Goal: Communication & Community: Answer question/provide support

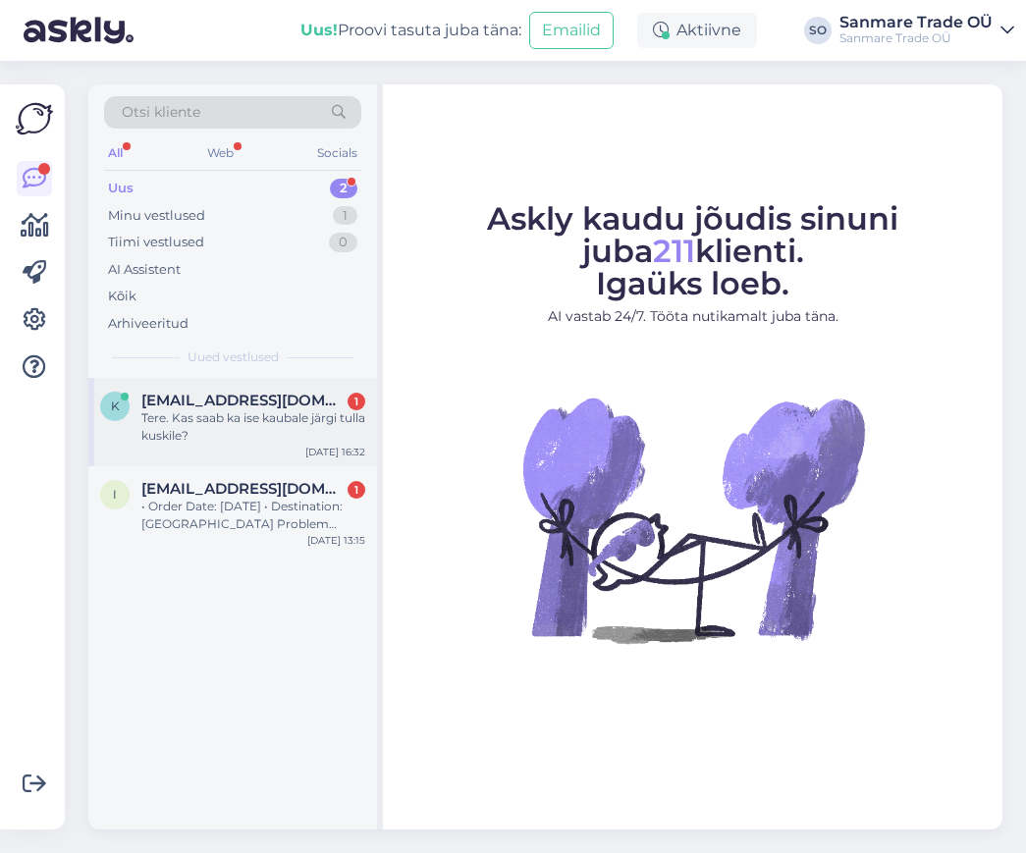
click at [243, 393] on span "[EMAIL_ADDRESS][DOMAIN_NAME]" at bounding box center [243, 401] width 204 height 18
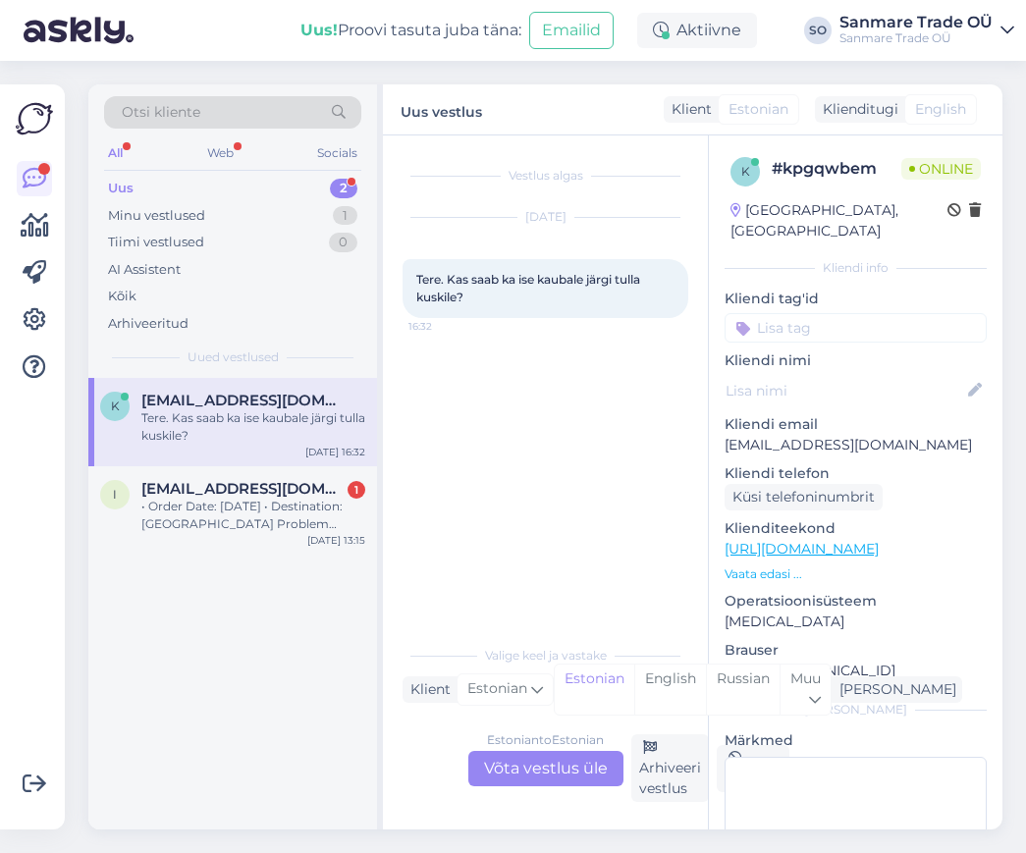
click at [523, 782] on div "Estonian to Estonian Võta vestlus üle" at bounding box center [545, 768] width 155 height 35
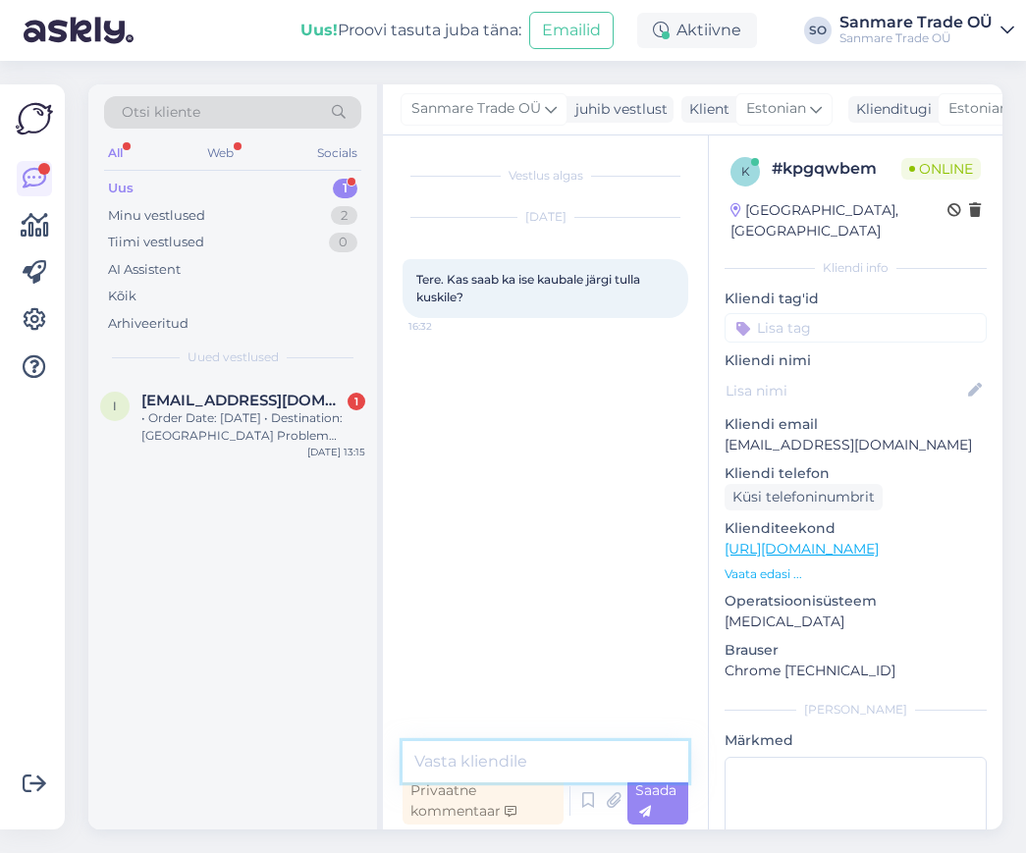
click at [526, 749] on textarea at bounding box center [546, 761] width 286 height 41
click at [848, 540] on link "[URL][DOMAIN_NAME]" at bounding box center [802, 549] width 154 height 18
click at [515, 764] on textarea "Tere." at bounding box center [546, 761] width 286 height 41
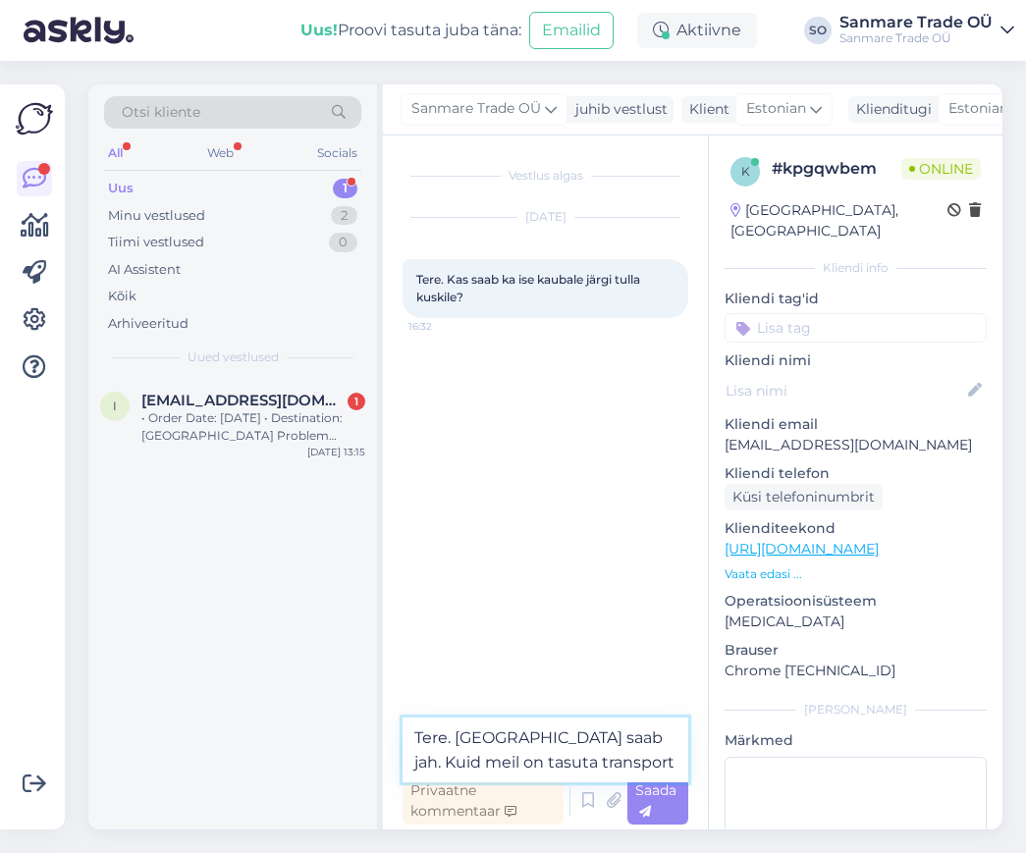
type textarea "Tere. [GEOGRAPHIC_DATA] saab jah. Kuid meil on tasuta transport."
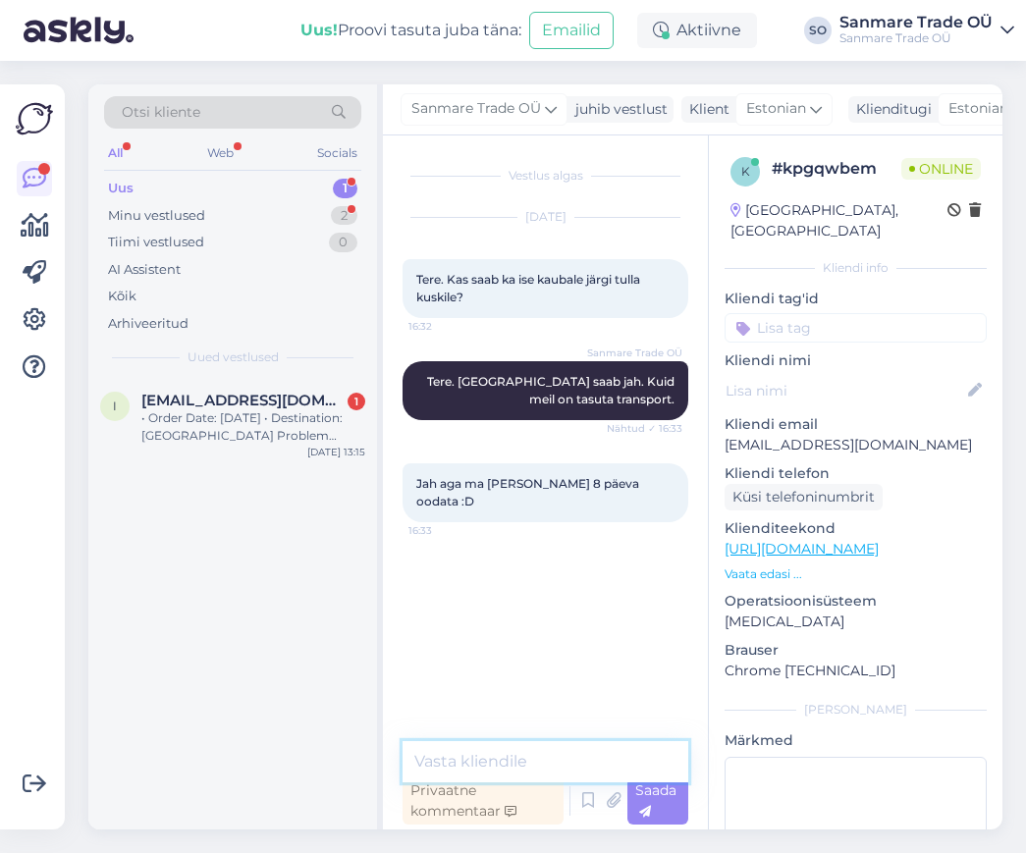
type textarea "K"
type textarea "Meil on märgitud tootja laoseis"
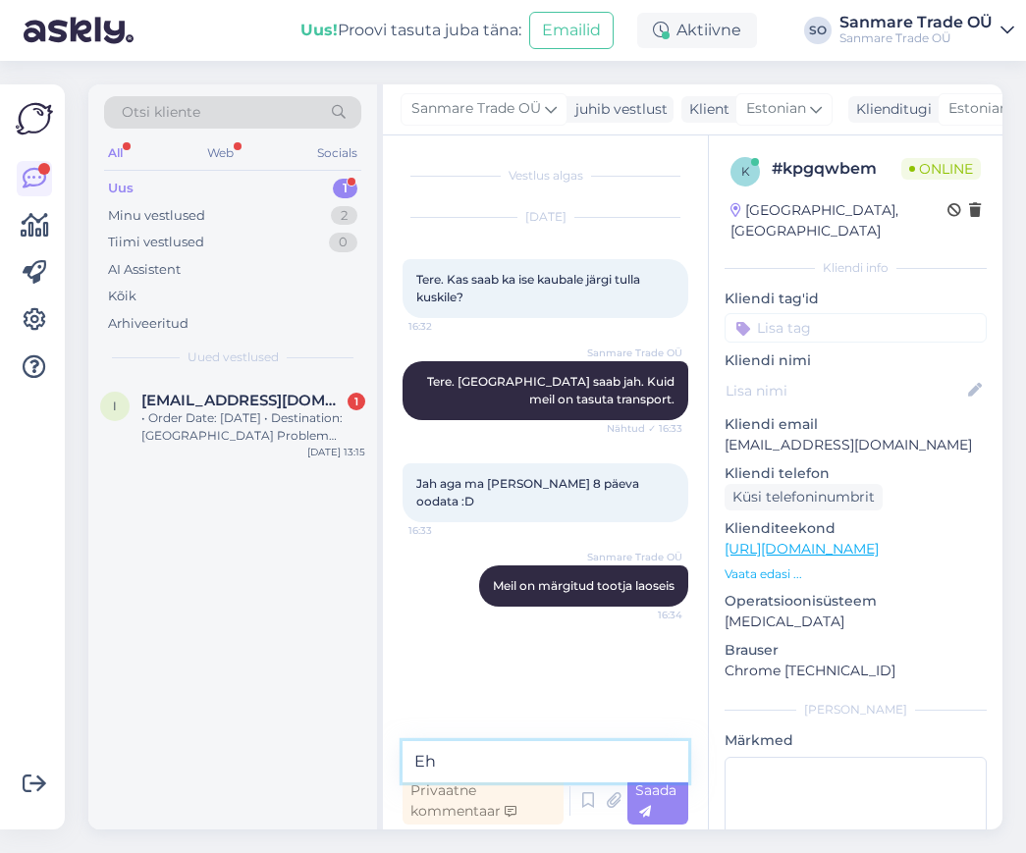
type textarea "Ehk"
paste textarea "[URL][DOMAIN_NAME]"
type textarea "[URL][DOMAIN_NAME]"
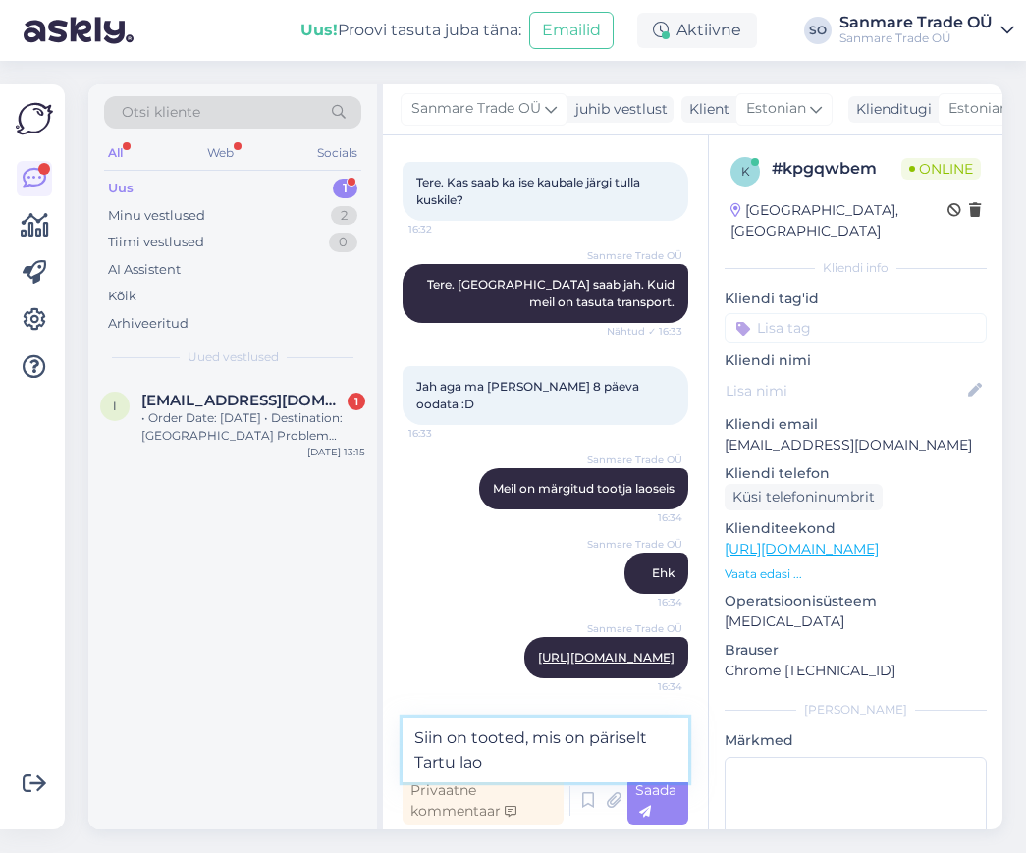
type textarea "Siin on tooted, mis on päriselt [GEOGRAPHIC_DATA]"
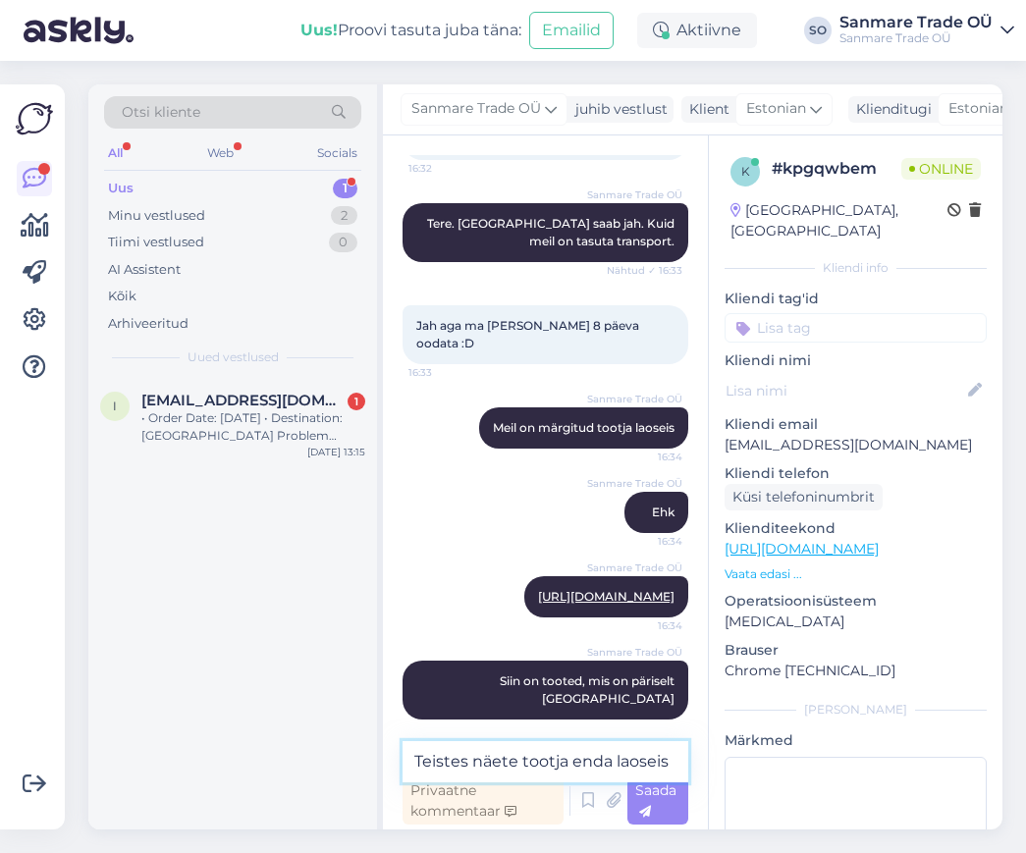
type textarea "Teistes näete tootja enda laoseisu"
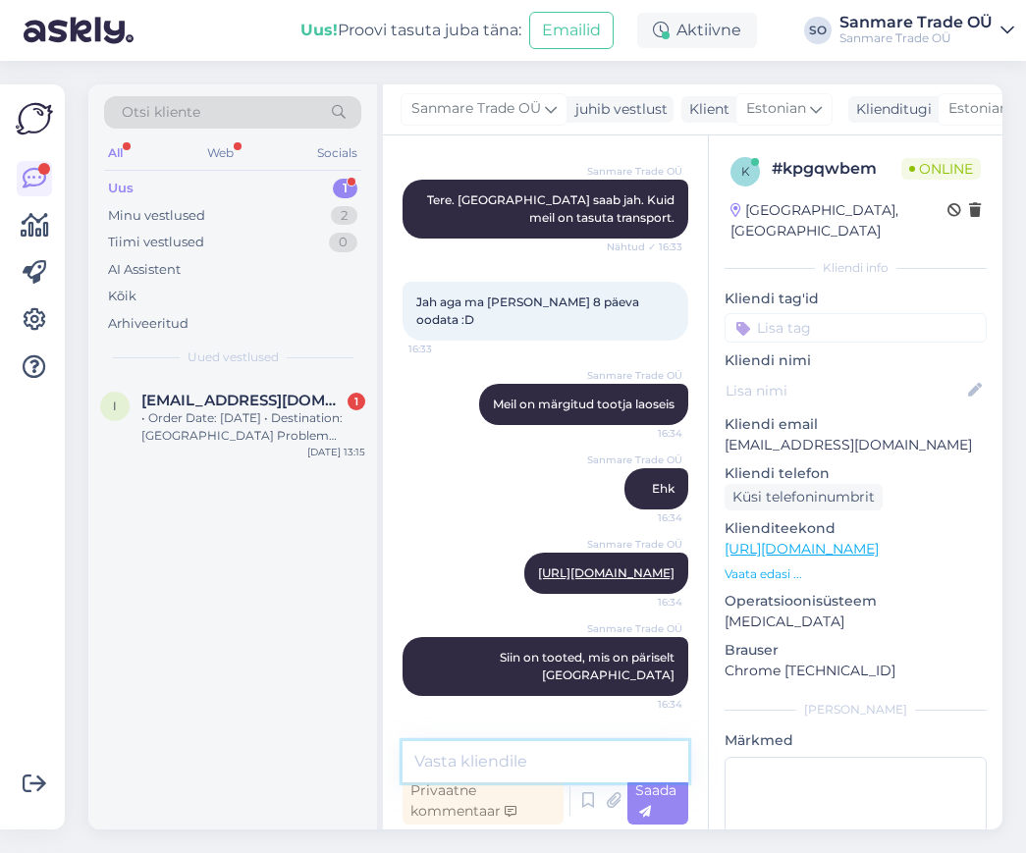
scroll to position [243, 0]
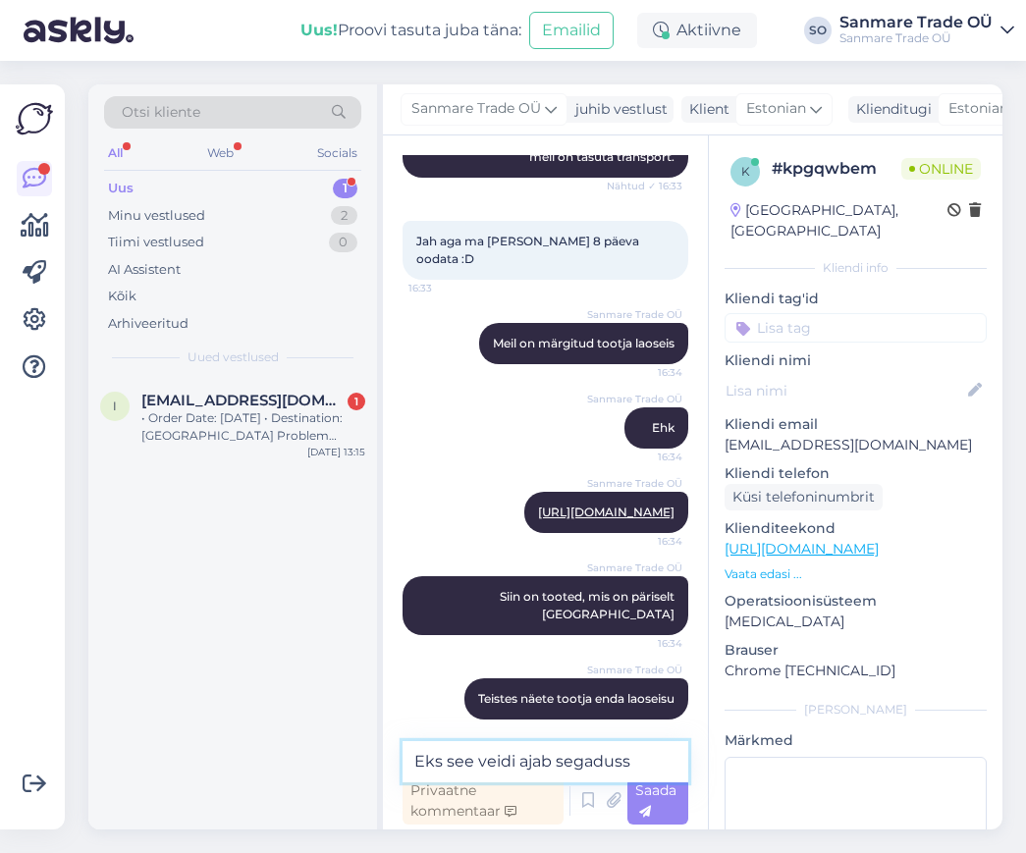
type textarea "Eks see veidi ajab segadusse"
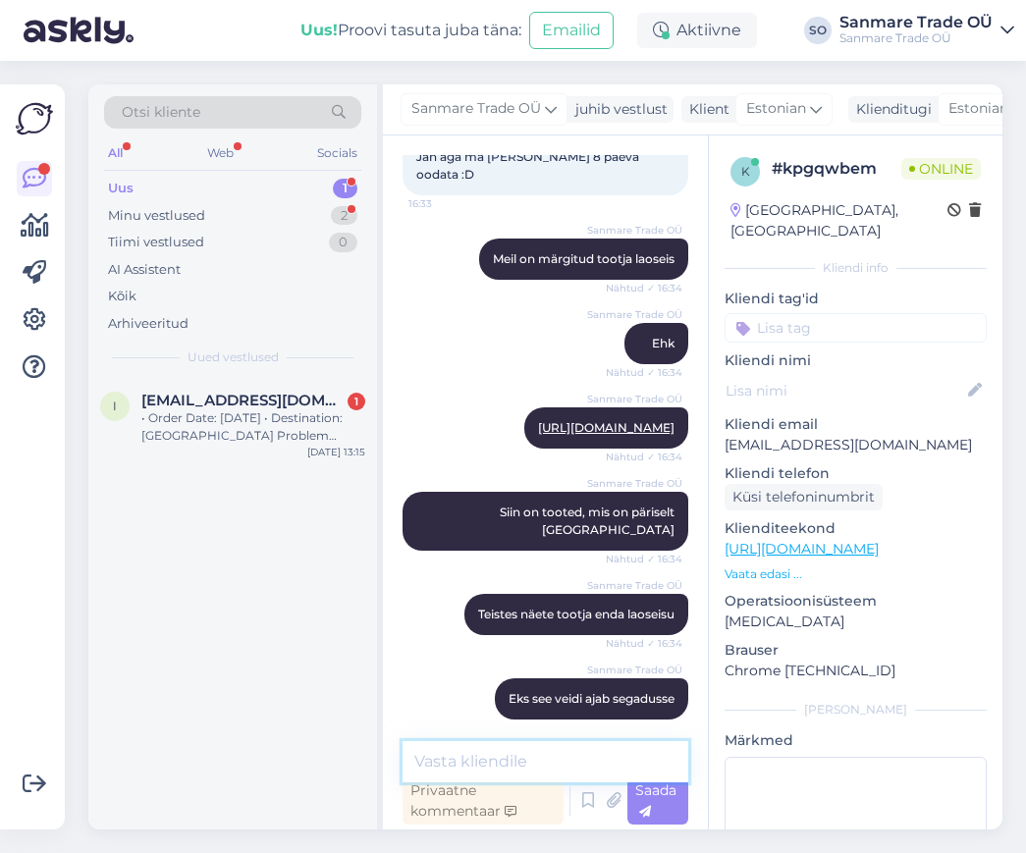
scroll to position [553, 0]
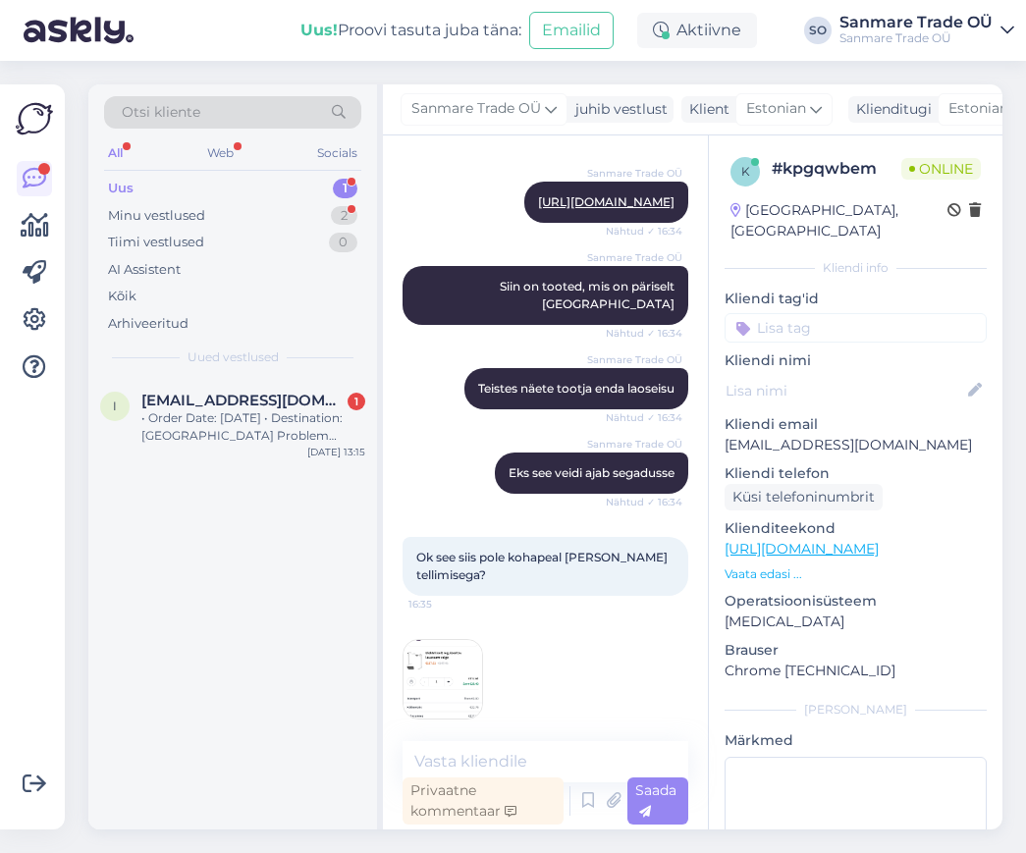
click at [431, 657] on img at bounding box center [443, 679] width 79 height 79
click at [513, 760] on textarea at bounding box center [546, 761] width 286 height 41
type textarea "Jah tellimisega"
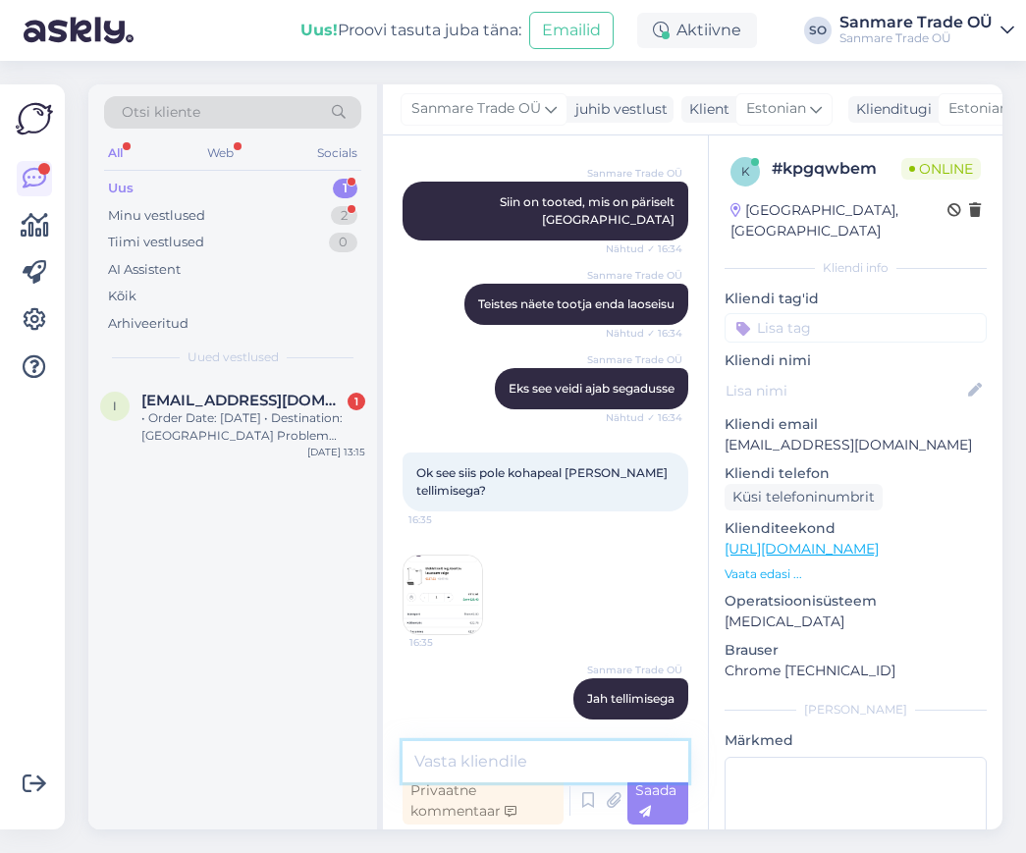
scroll to position [722, 0]
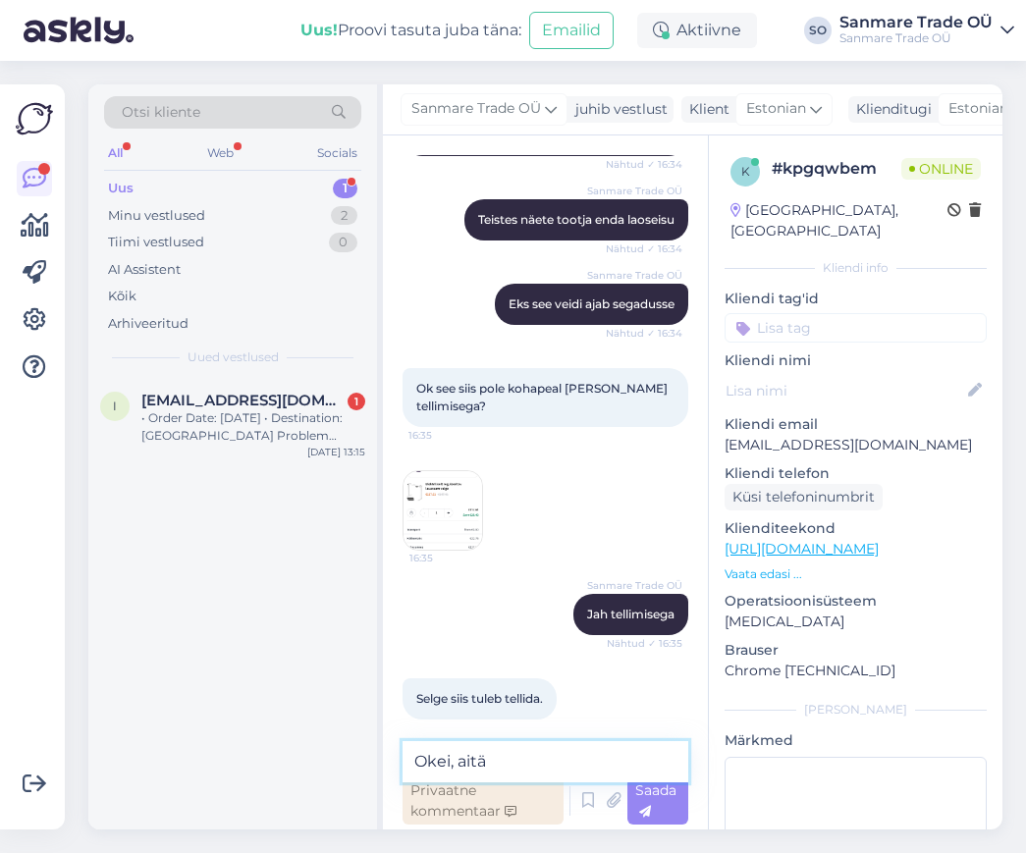
type textarea "Okei, aitäh"
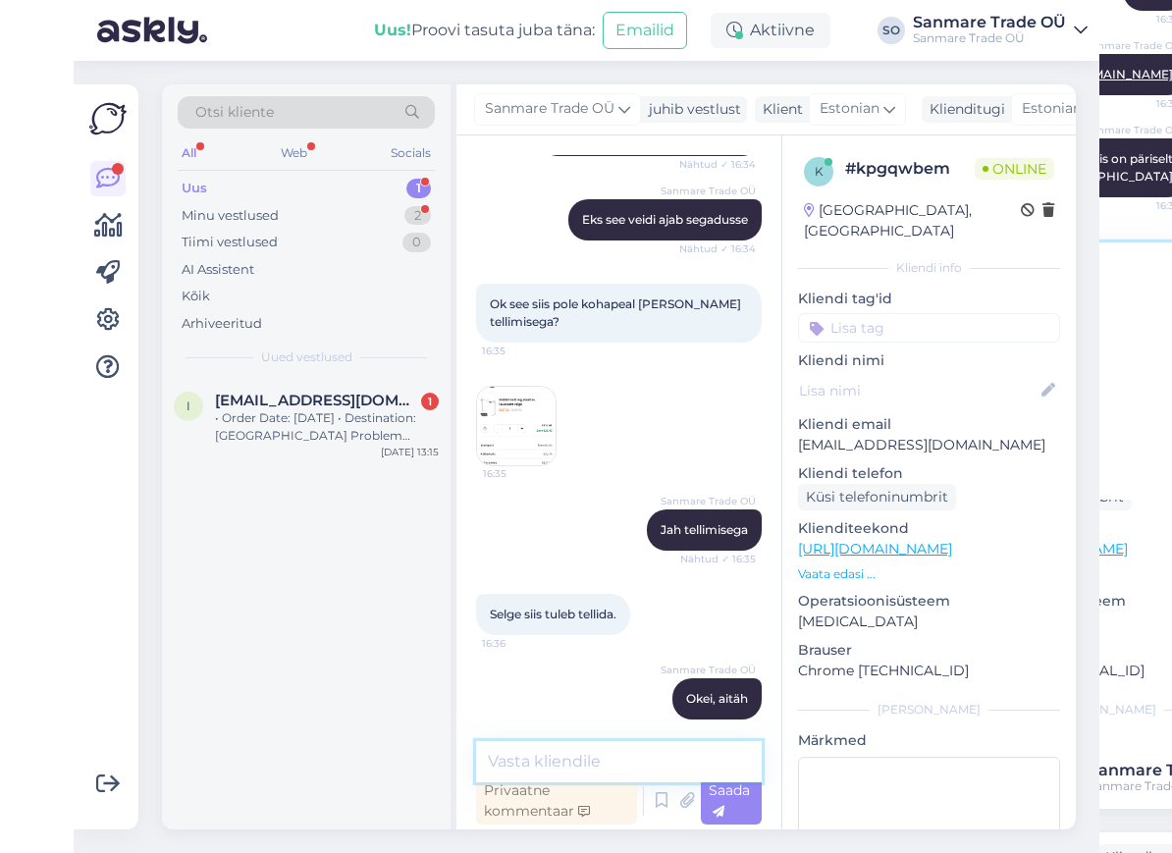
scroll to position [890, 0]
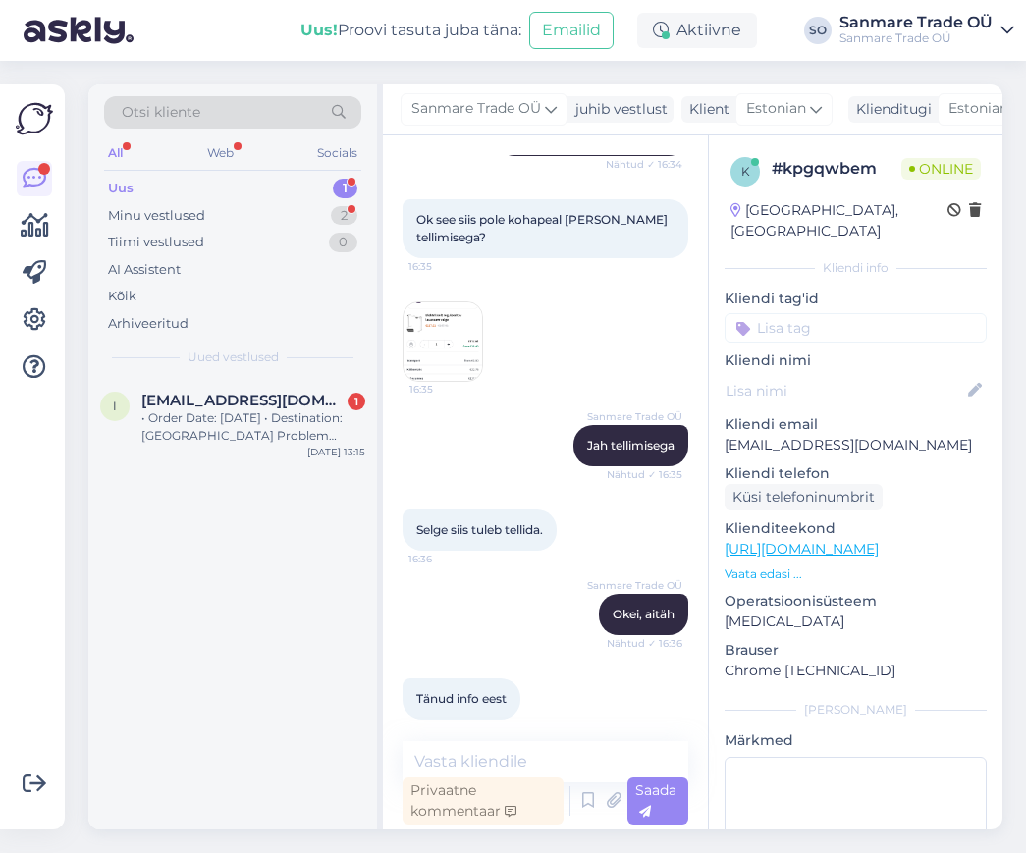
click at [543, 738] on div "Vestlus algas [DATE] Tere. Kas saab ka ise kaubale järgi tulla kuskile? 16:32 S…" at bounding box center [545, 482] width 325 height 694
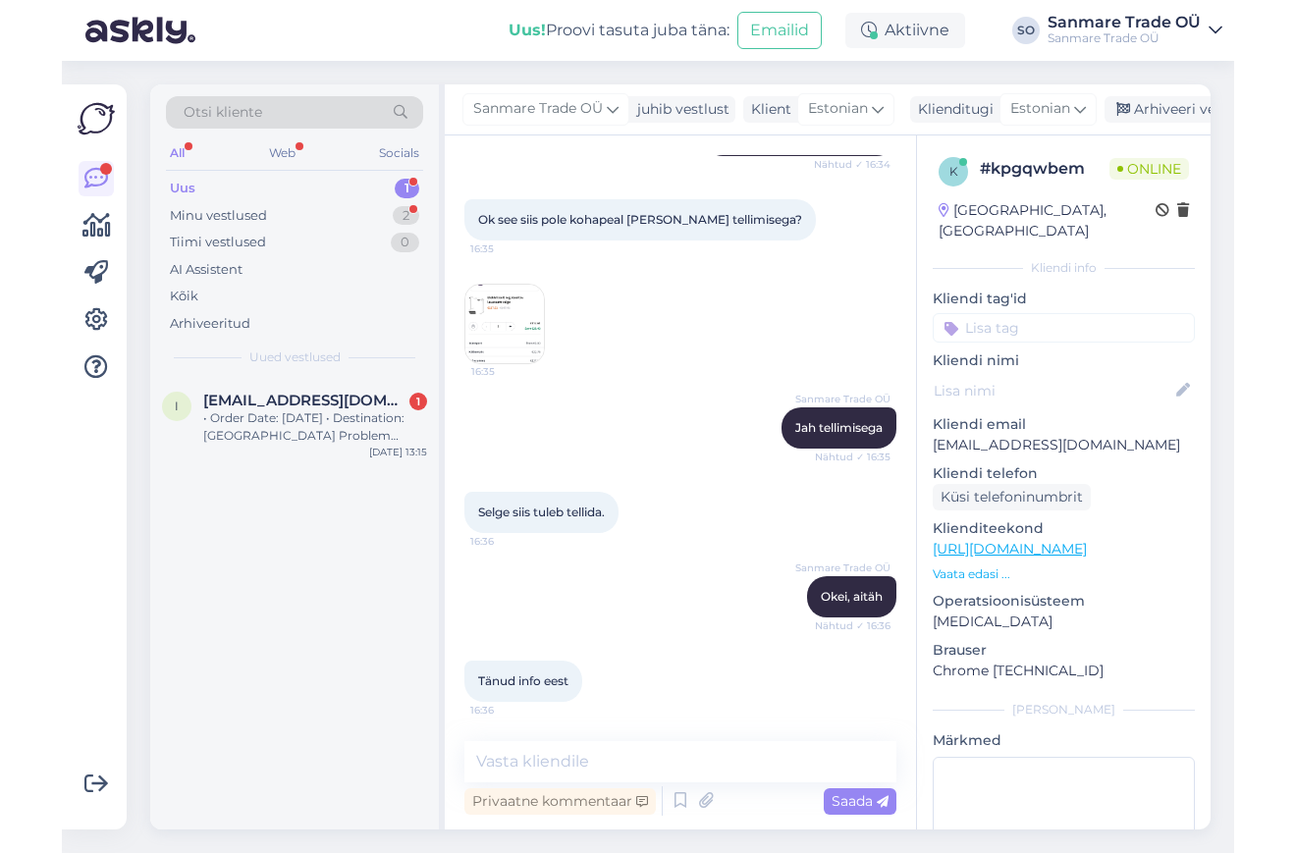
scroll to position [820, 0]
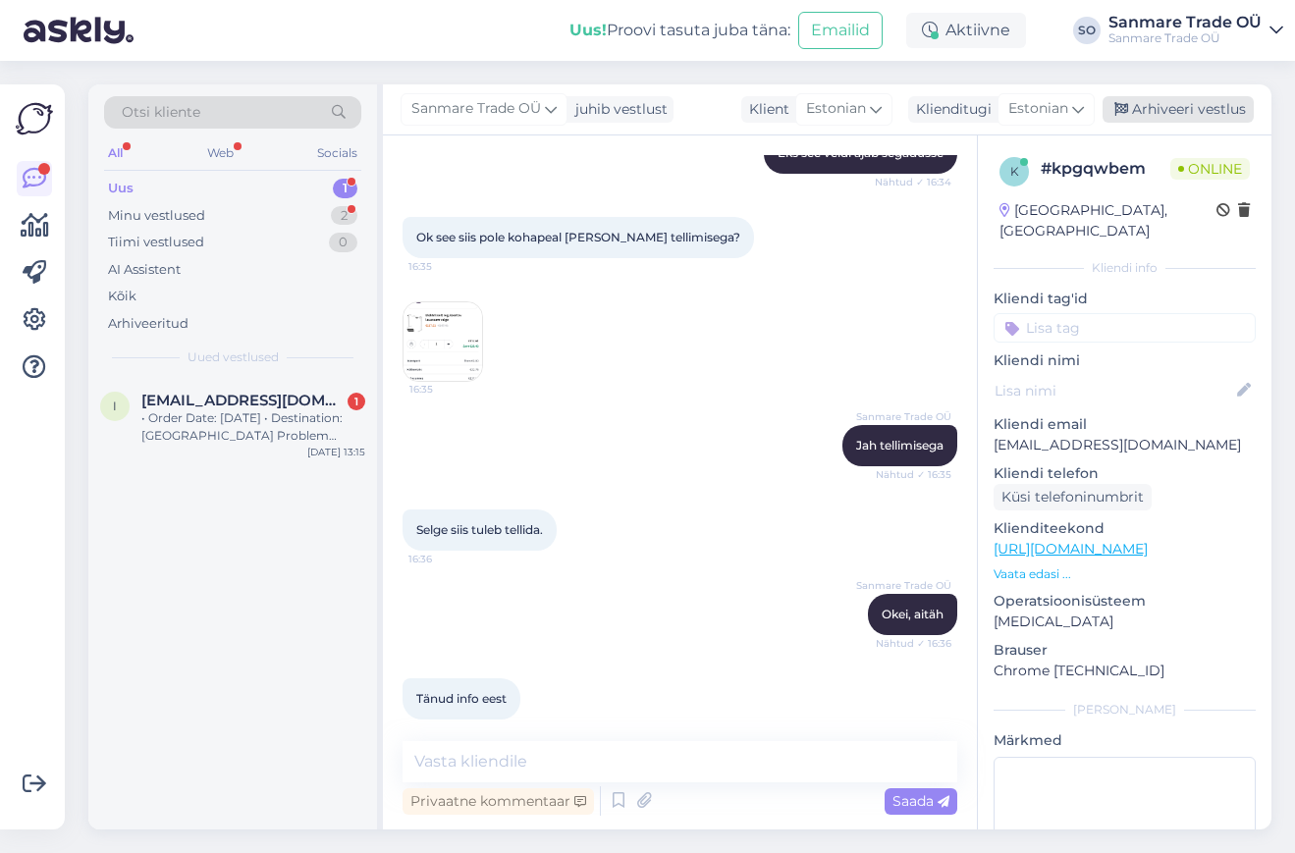
click at [1025, 112] on div "Arhiveeri vestlus" at bounding box center [1178, 109] width 151 height 27
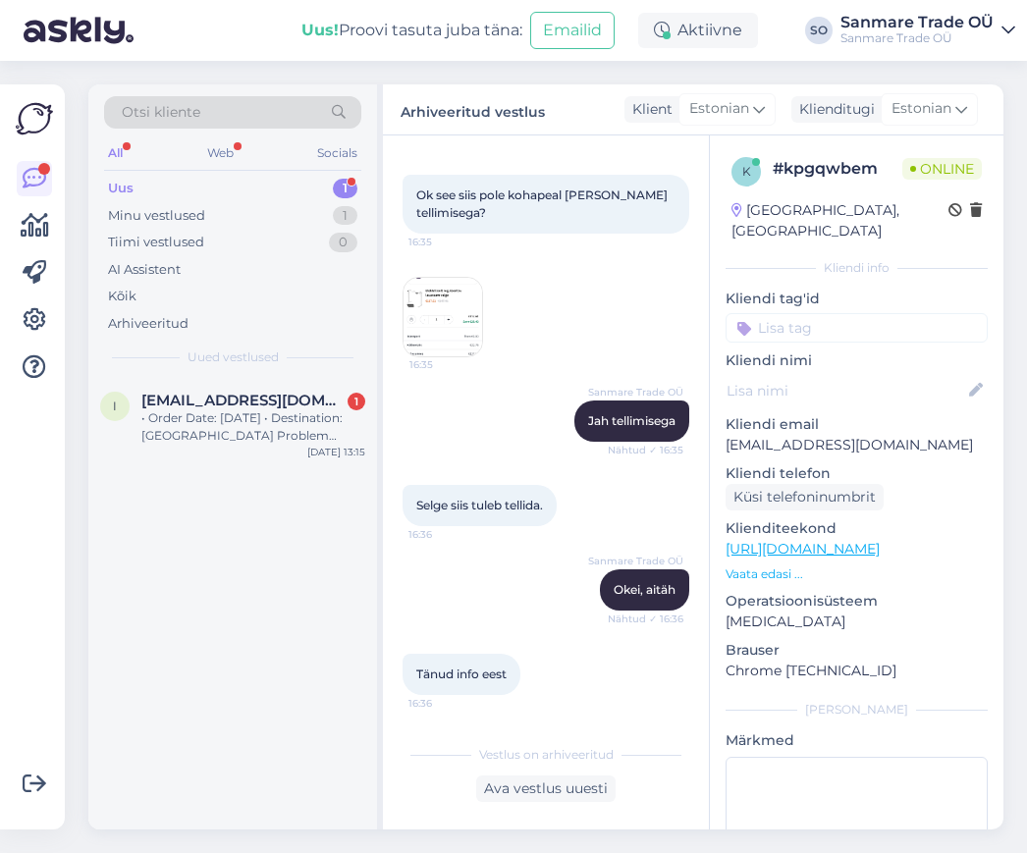
scroll to position [897, 0]
